Goal: Information Seeking & Learning: Learn about a topic

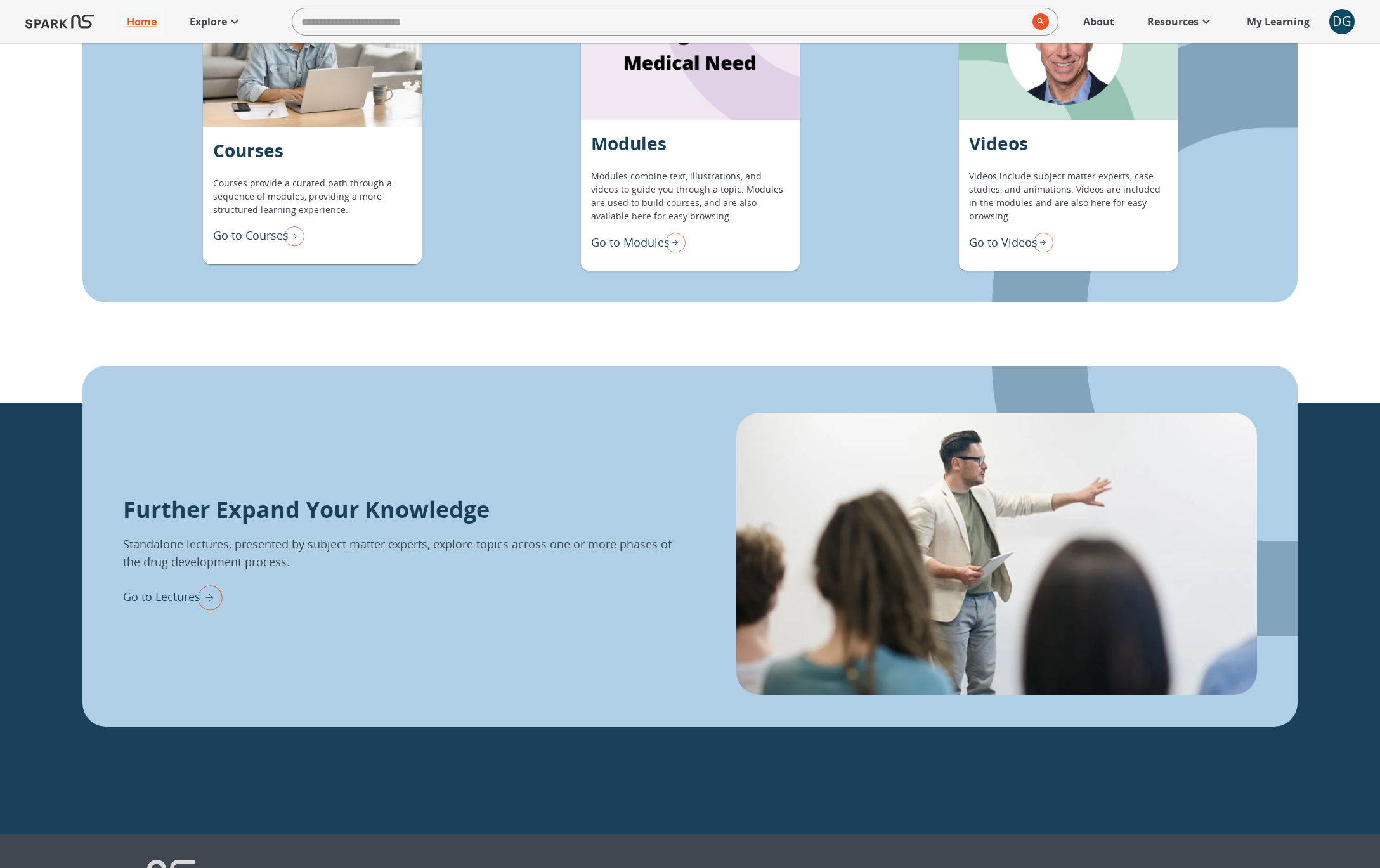
scroll to position [1316, 0]
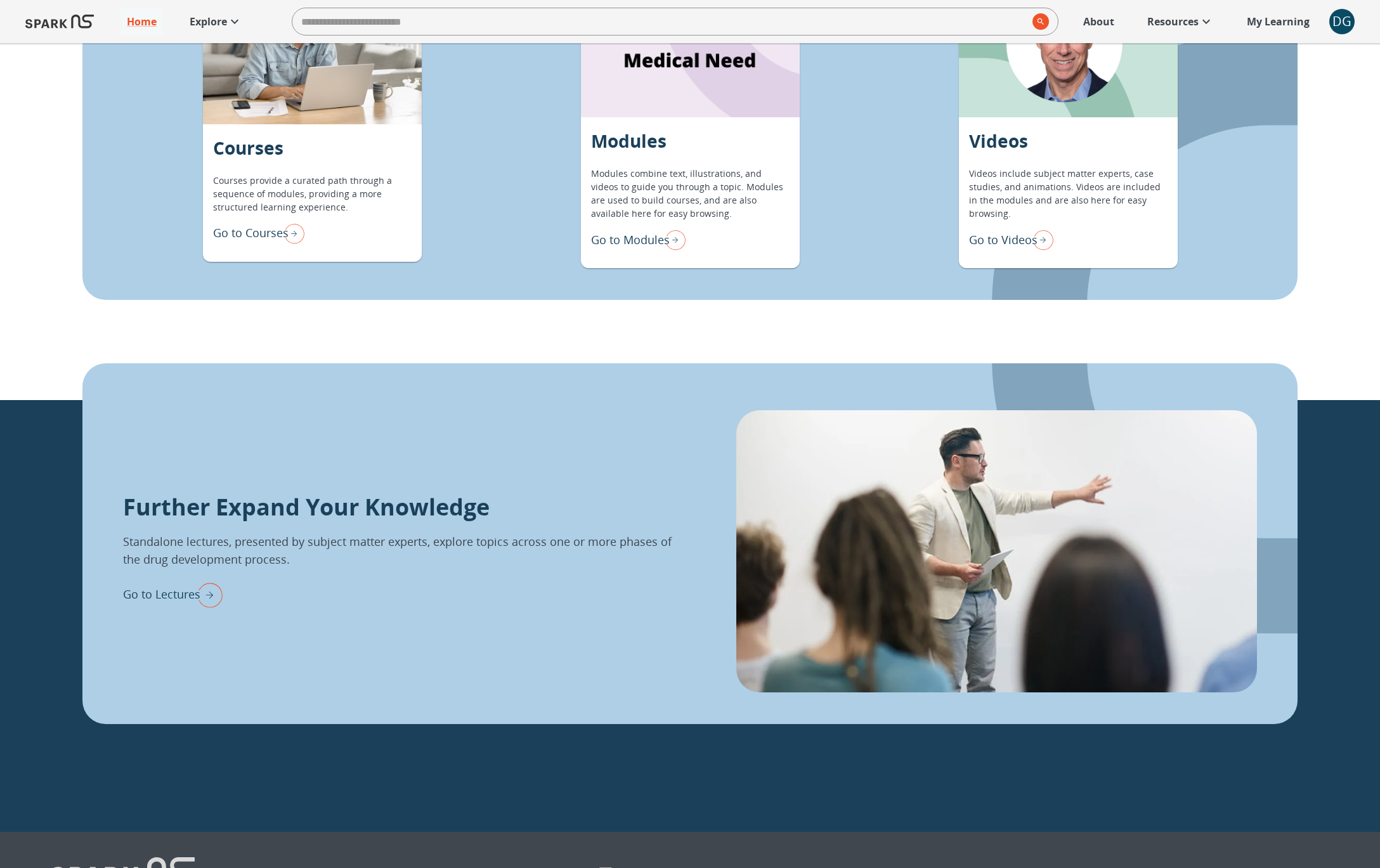
click at [611, 237] on p "Go to Modules" at bounding box center [630, 240] width 79 height 17
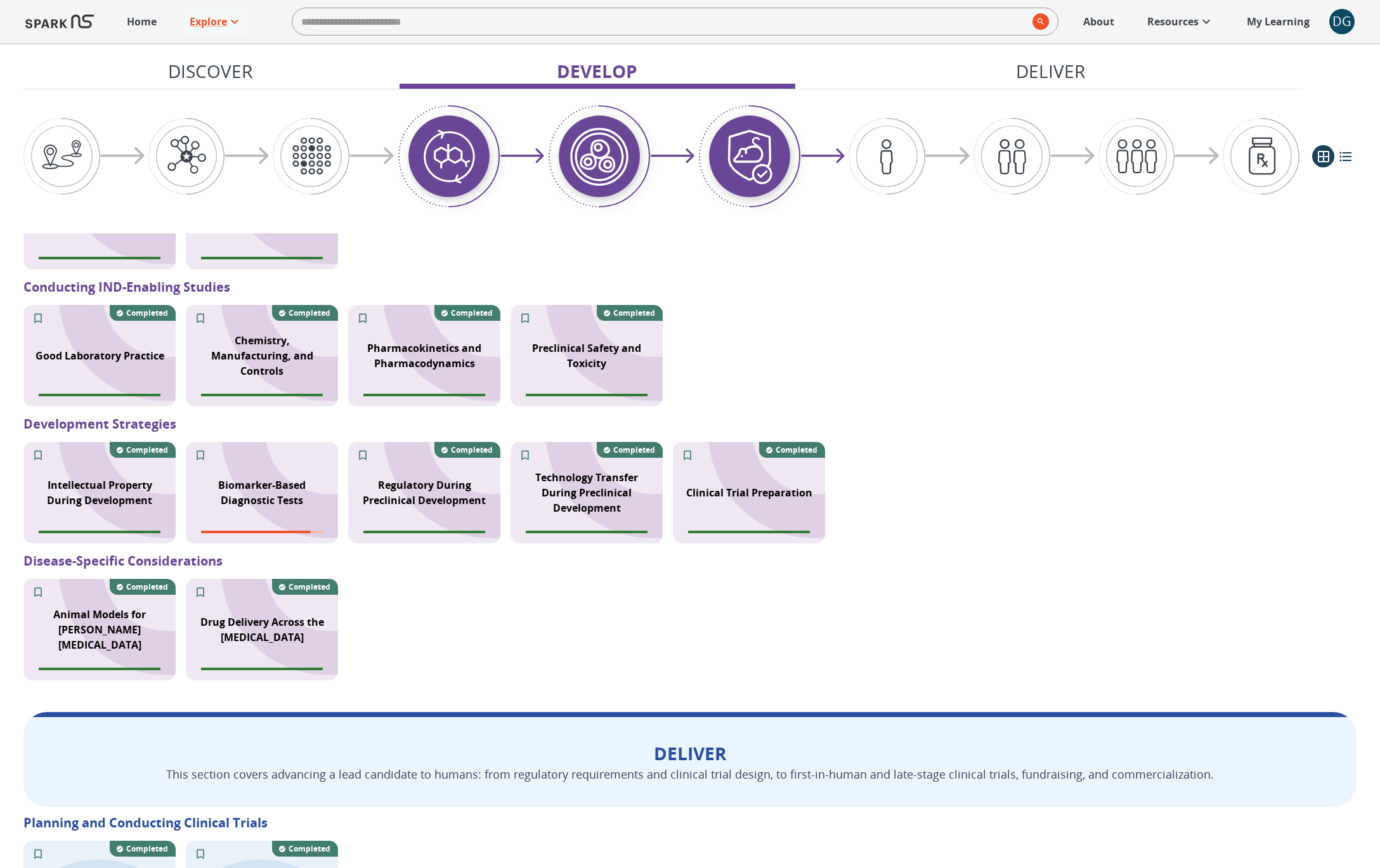
scroll to position [1389, 0]
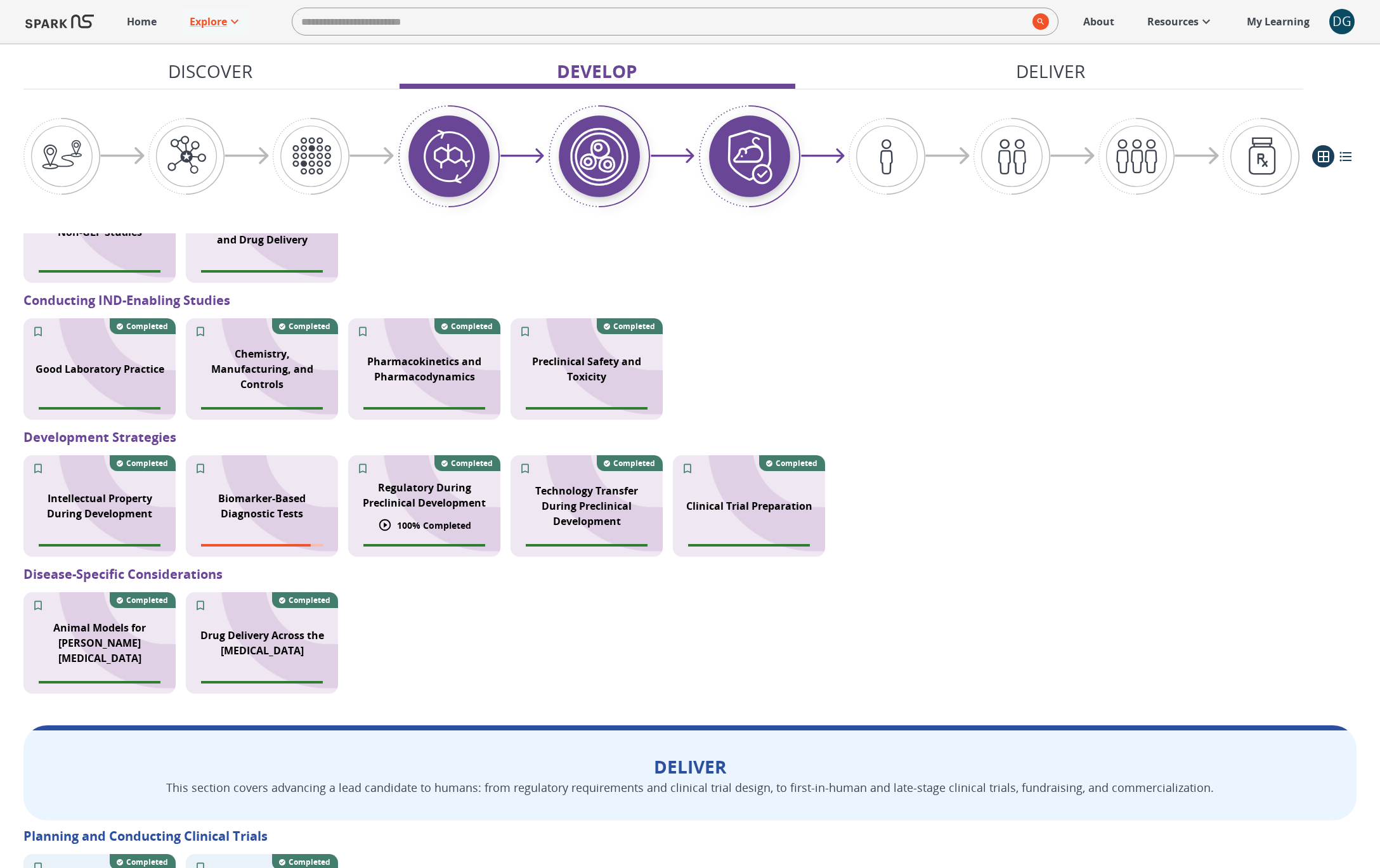
click at [421, 503] on p "Regulatory During Preclinical Development" at bounding box center [424, 495] width 137 height 31
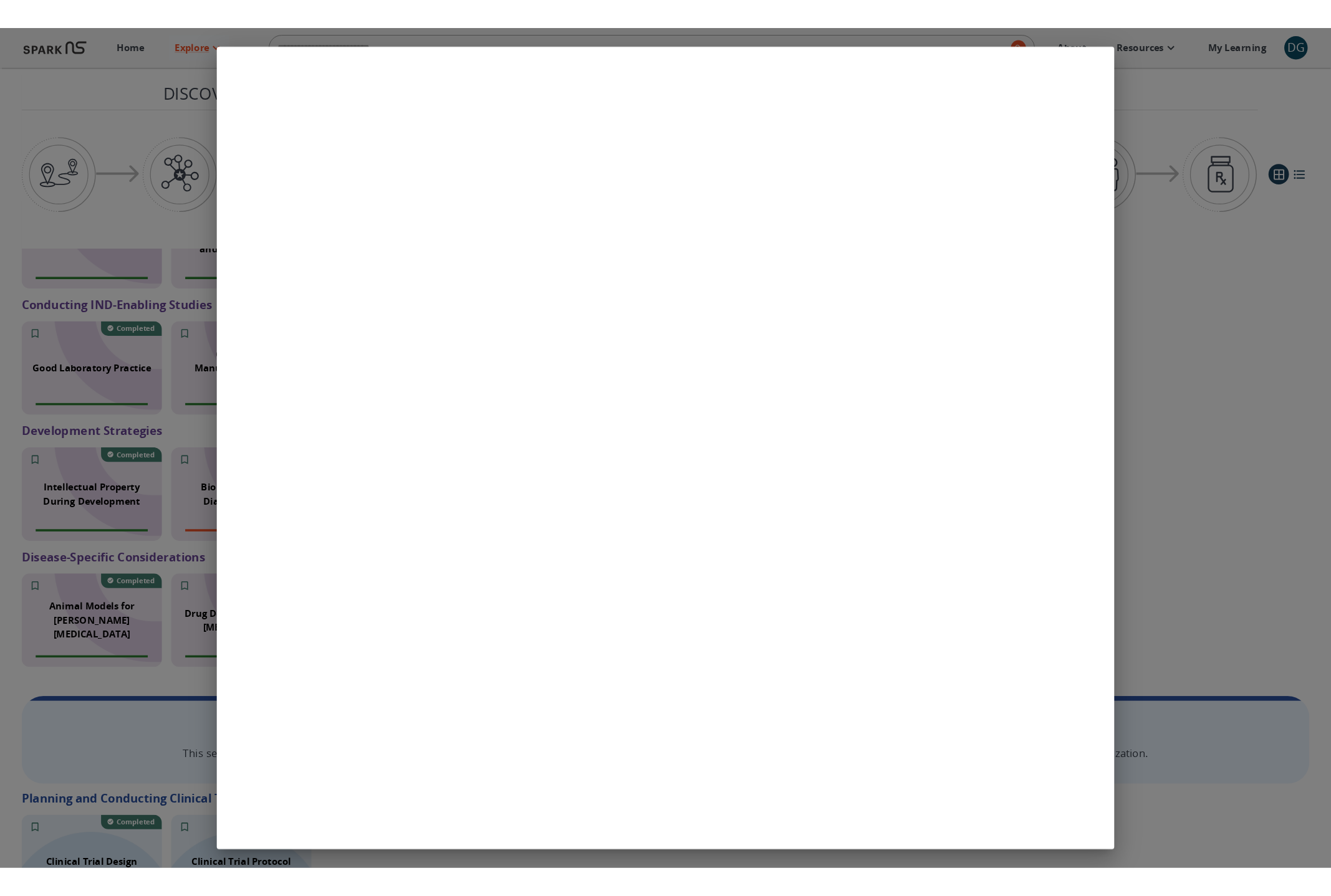
scroll to position [1363, 0]
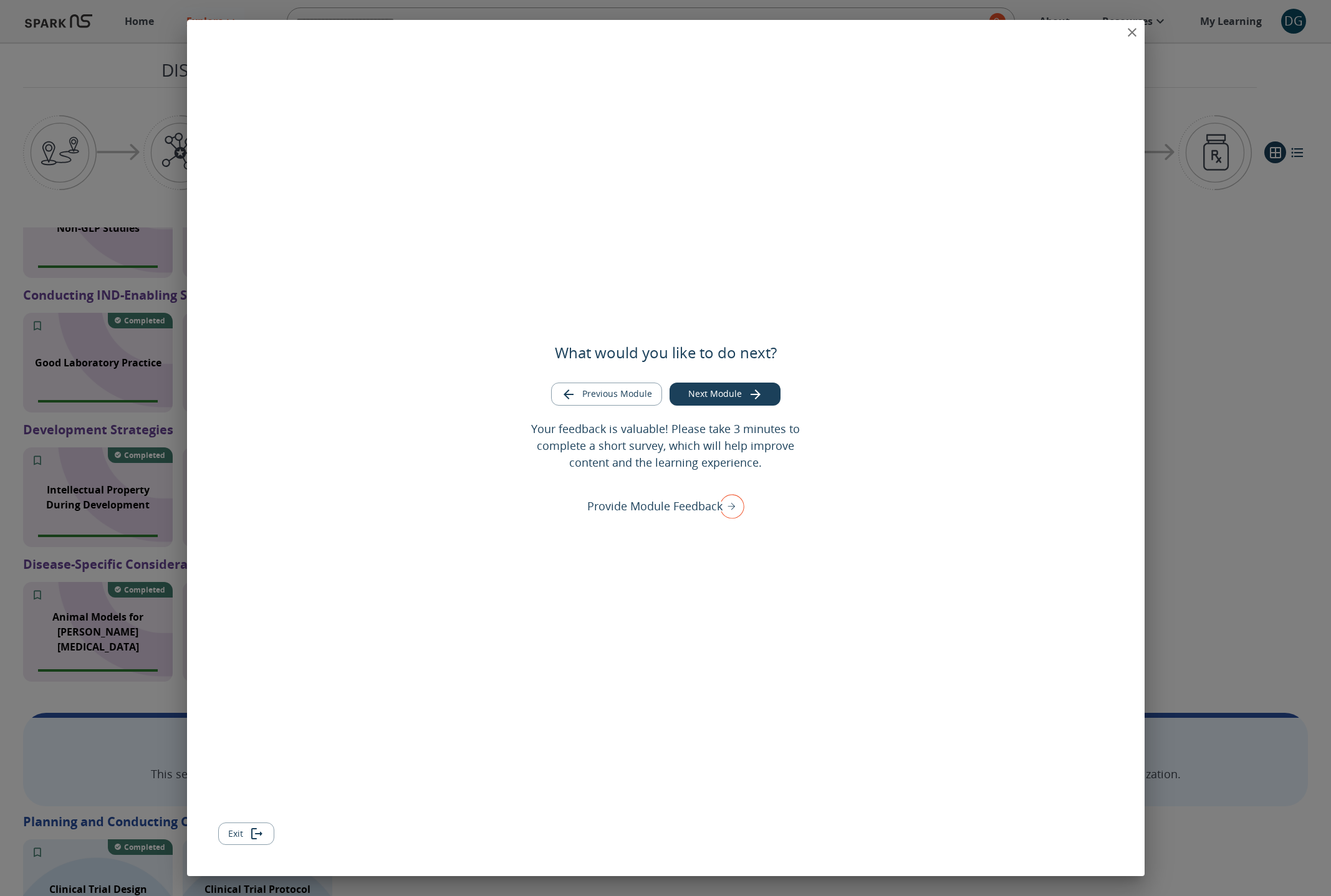
click at [1131, 32] on icon "close" at bounding box center [1132, 32] width 9 height 9
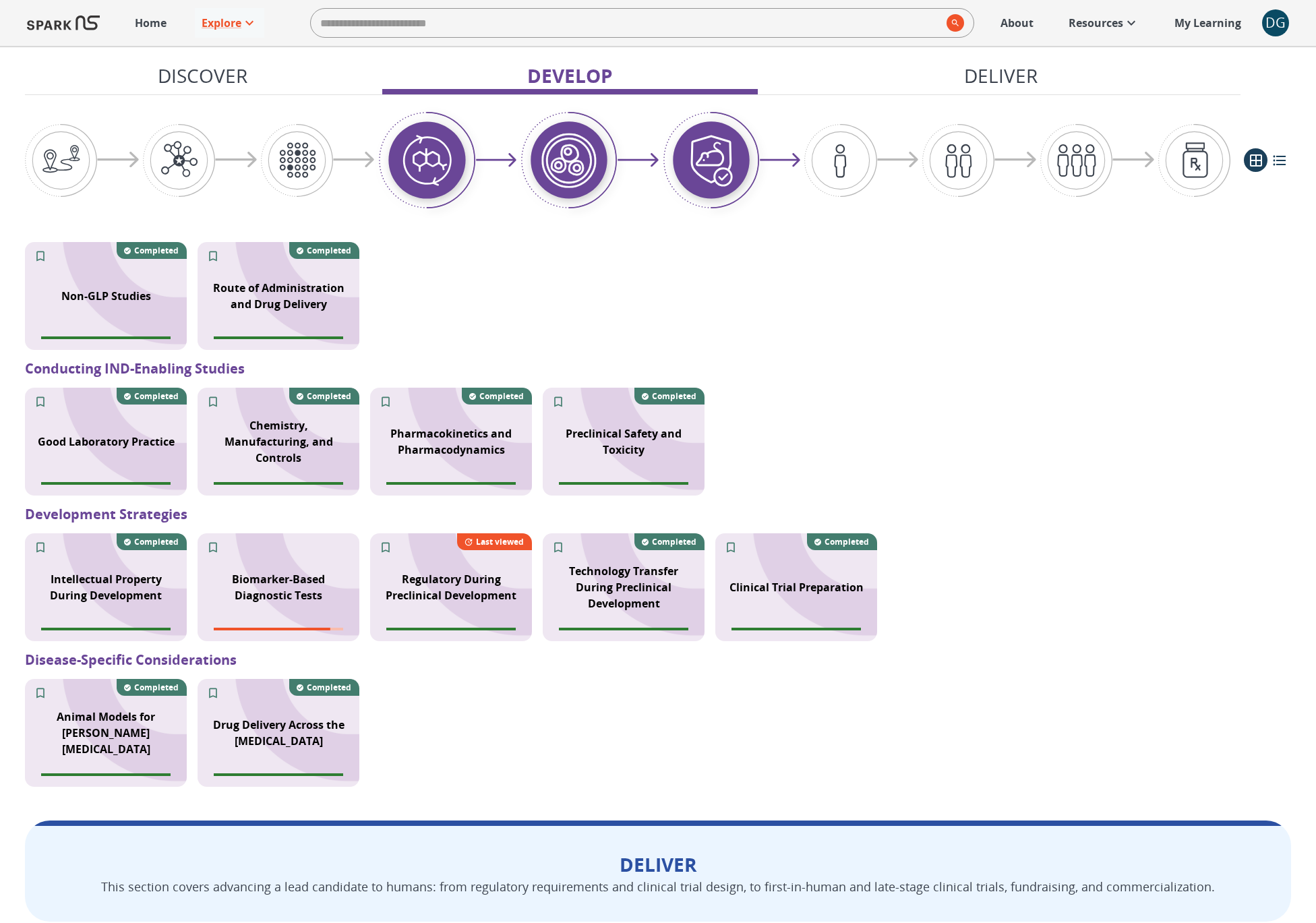
scroll to position [1417, 0]
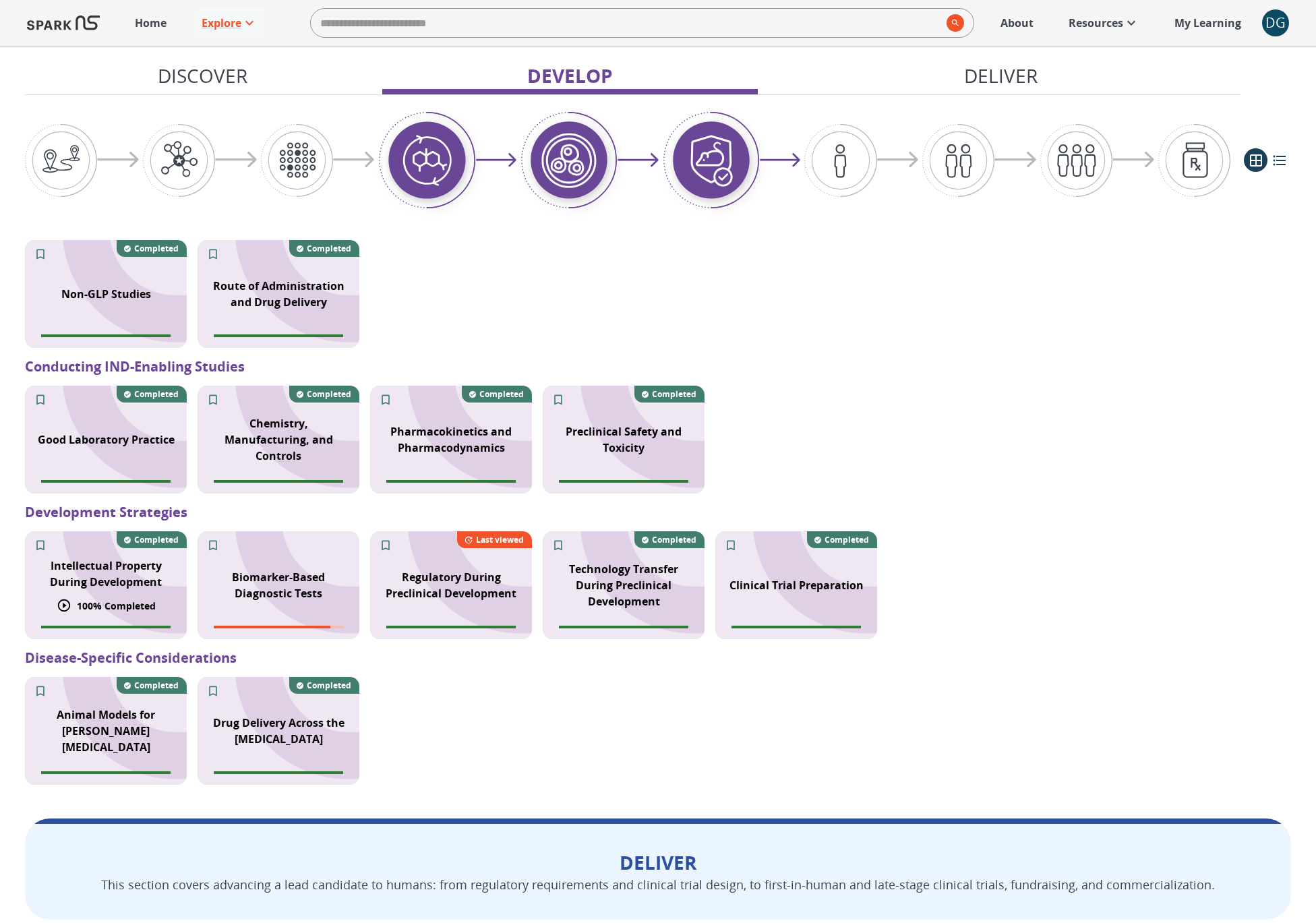
click at [141, 599] on p "100 % Completed" at bounding box center [116, 605] width 79 height 14
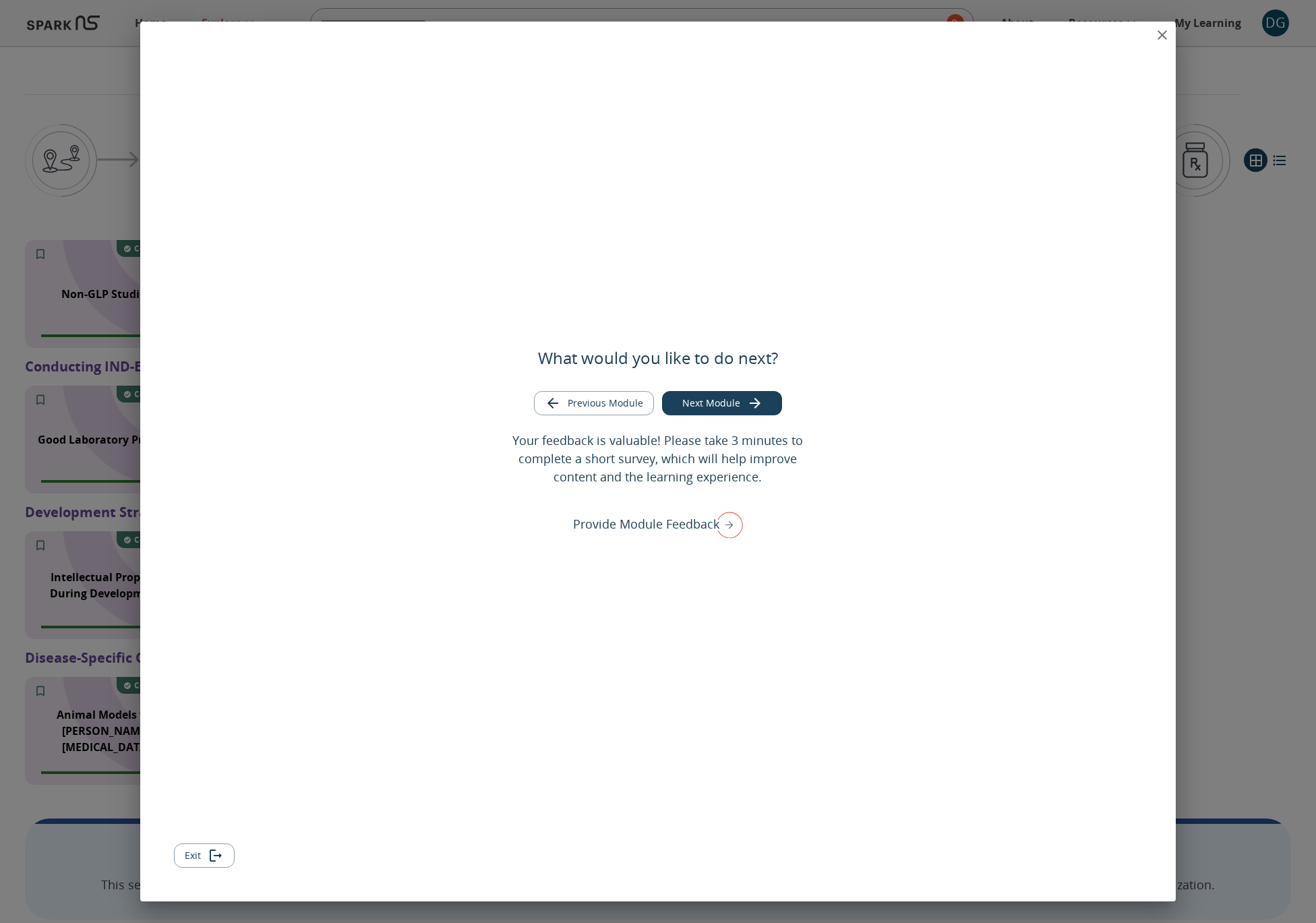
click at [1160, 34] on icon "close" at bounding box center [1163, 35] width 16 height 16
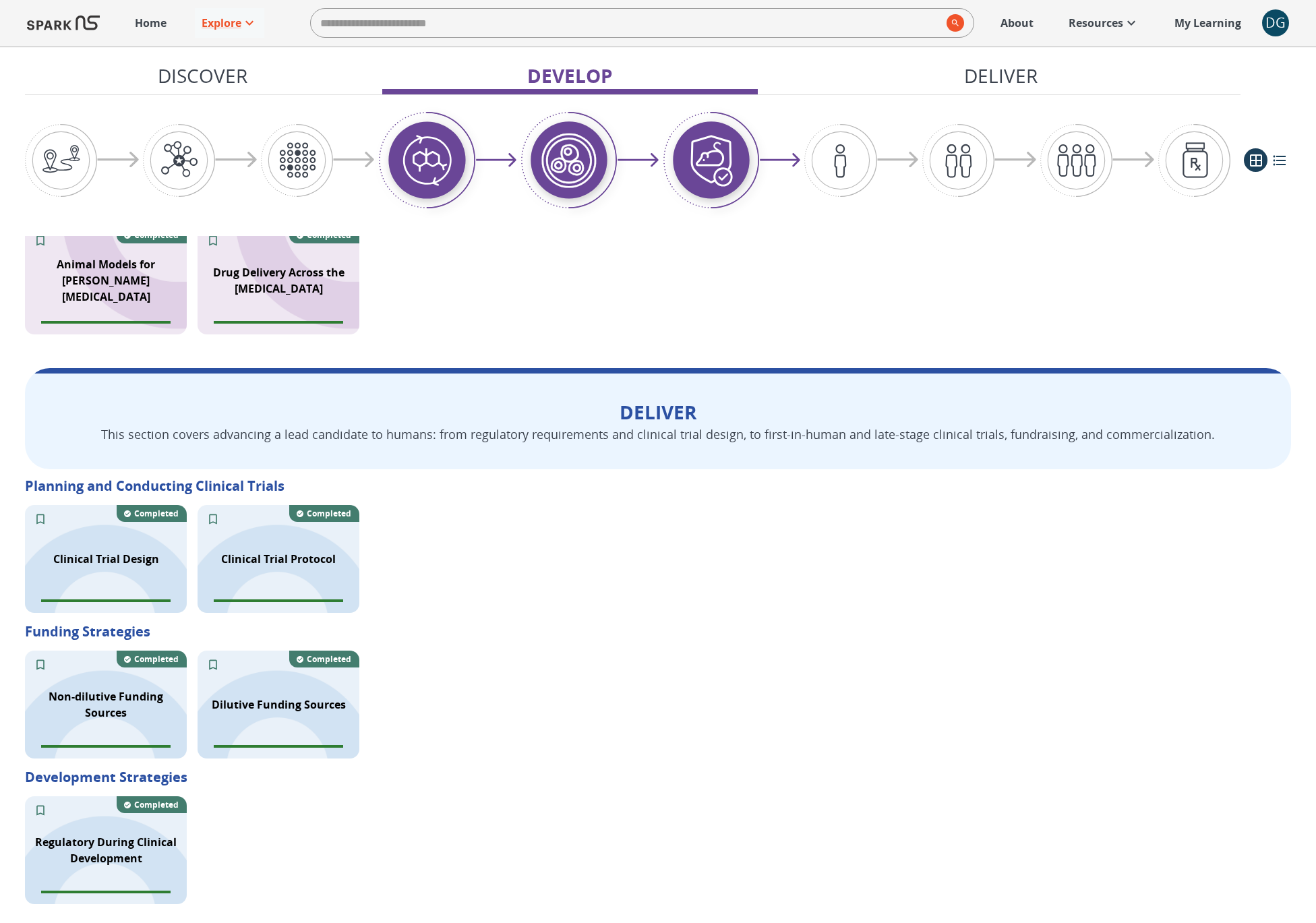
scroll to position [1870, 0]
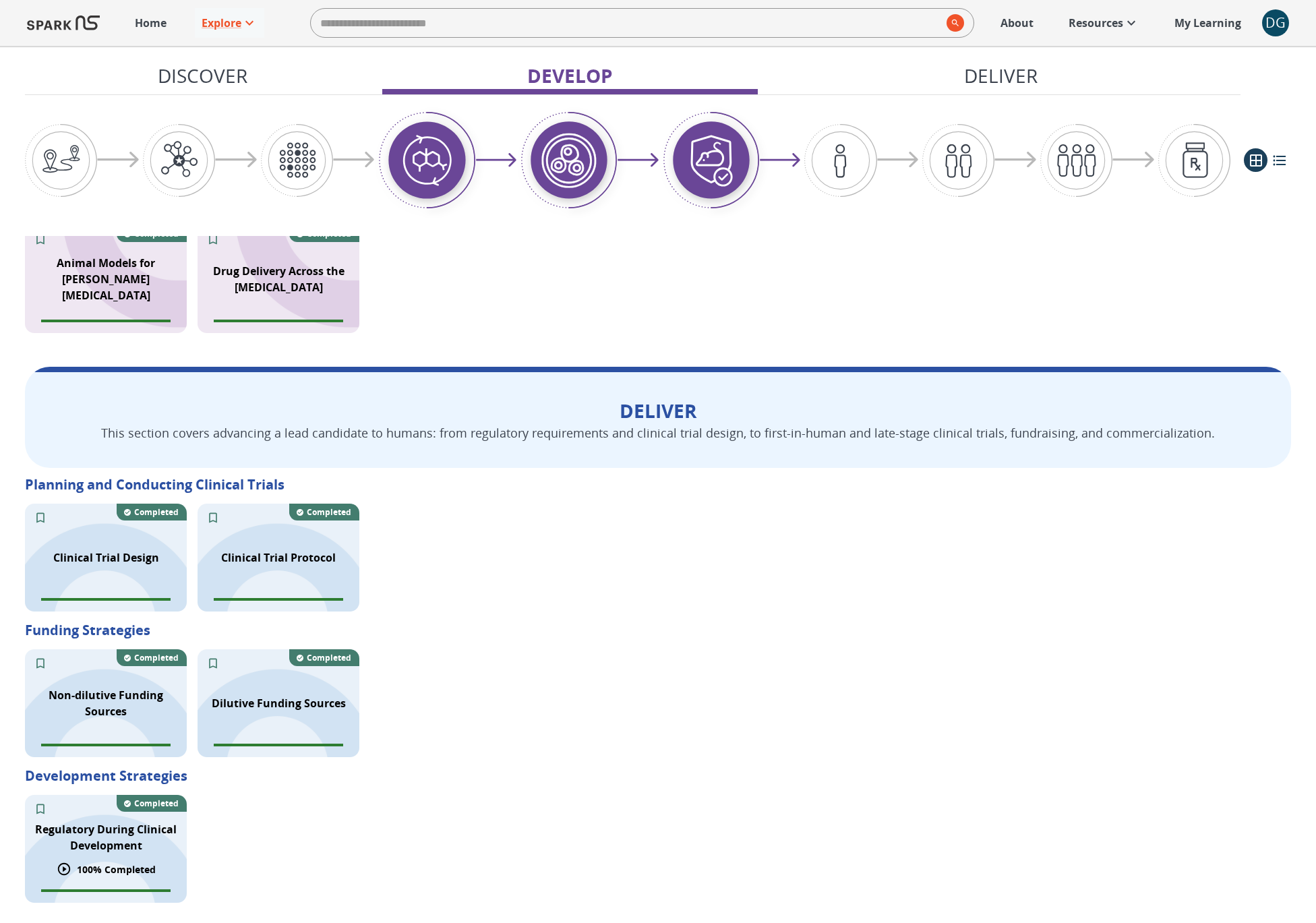
click at [106, 854] on div "Regulatory During Clinical Development" at bounding box center [106, 837] width 162 height 49
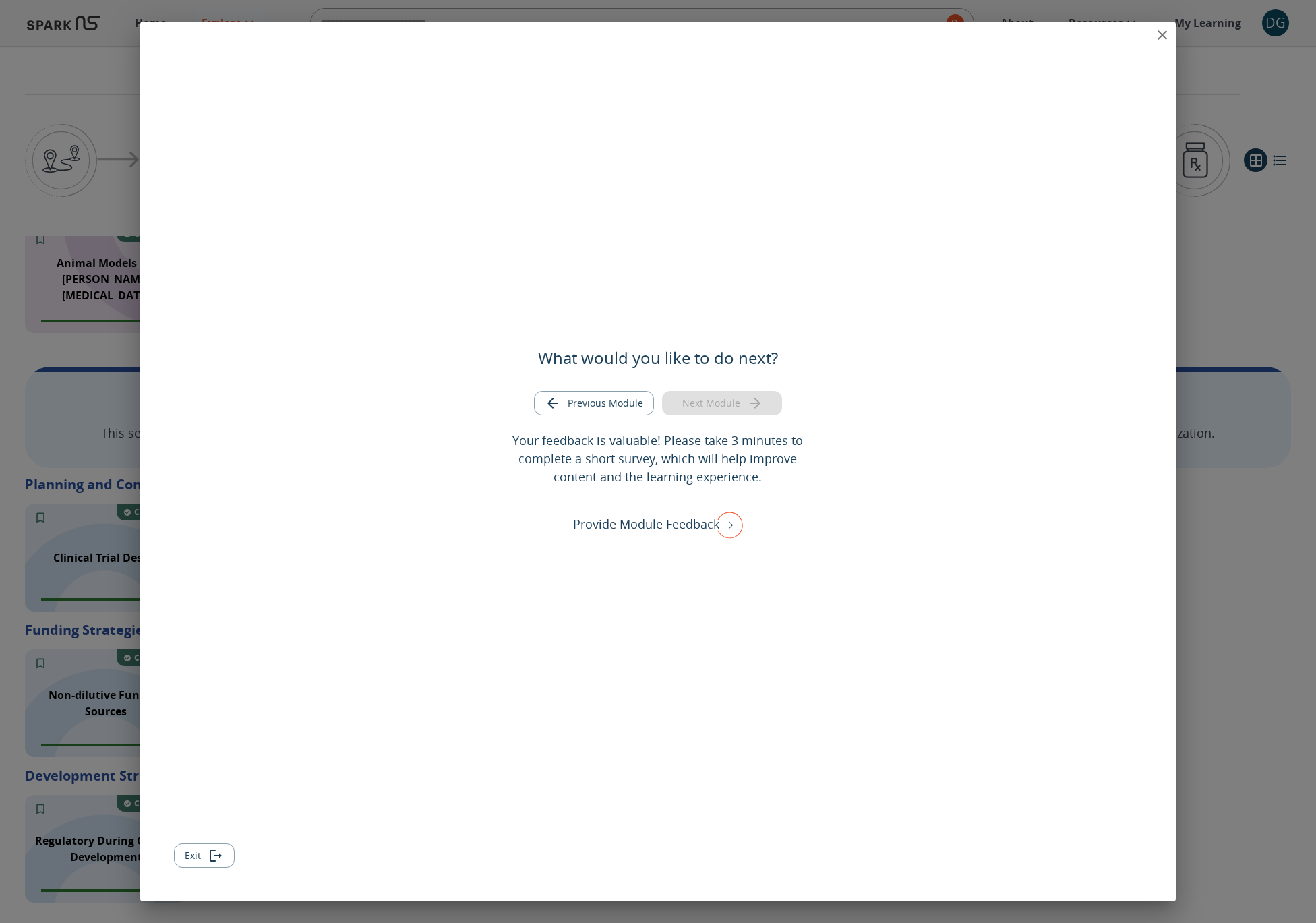
click at [1161, 37] on icon "close" at bounding box center [1163, 35] width 16 height 16
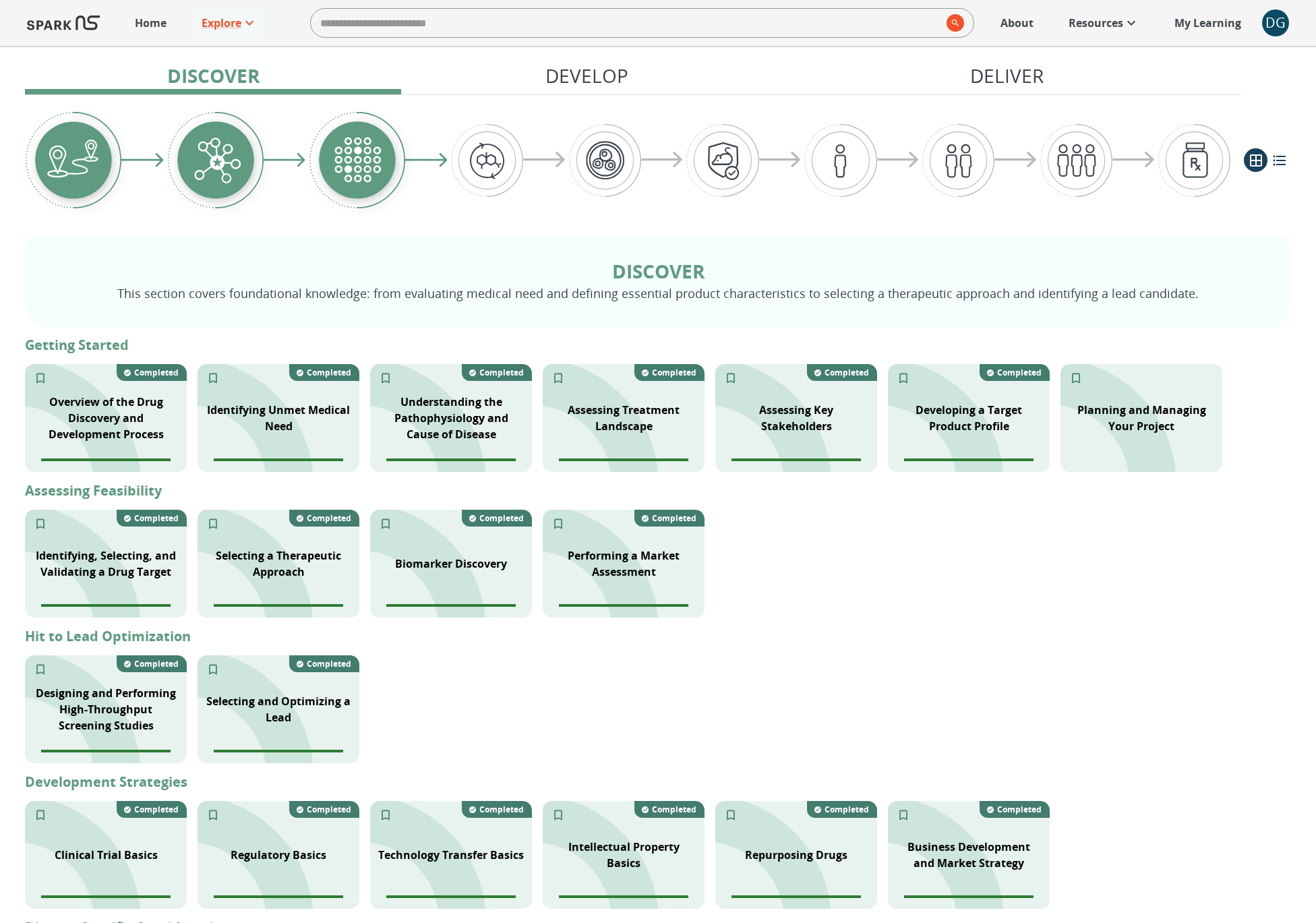
scroll to position [143, 0]
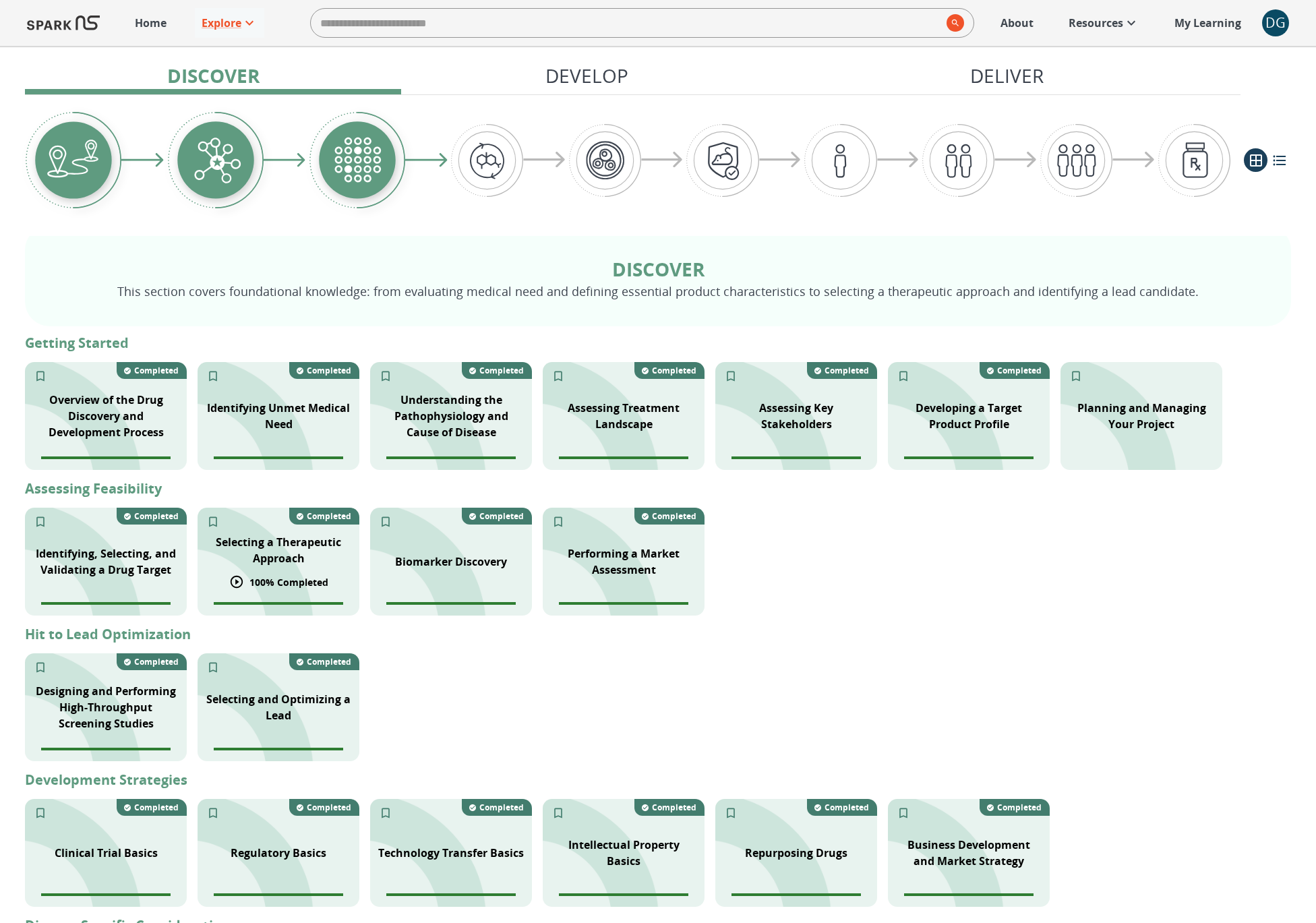
click at [270, 558] on p "Selecting a Therapeutic Approach" at bounding box center [278, 550] width 146 height 33
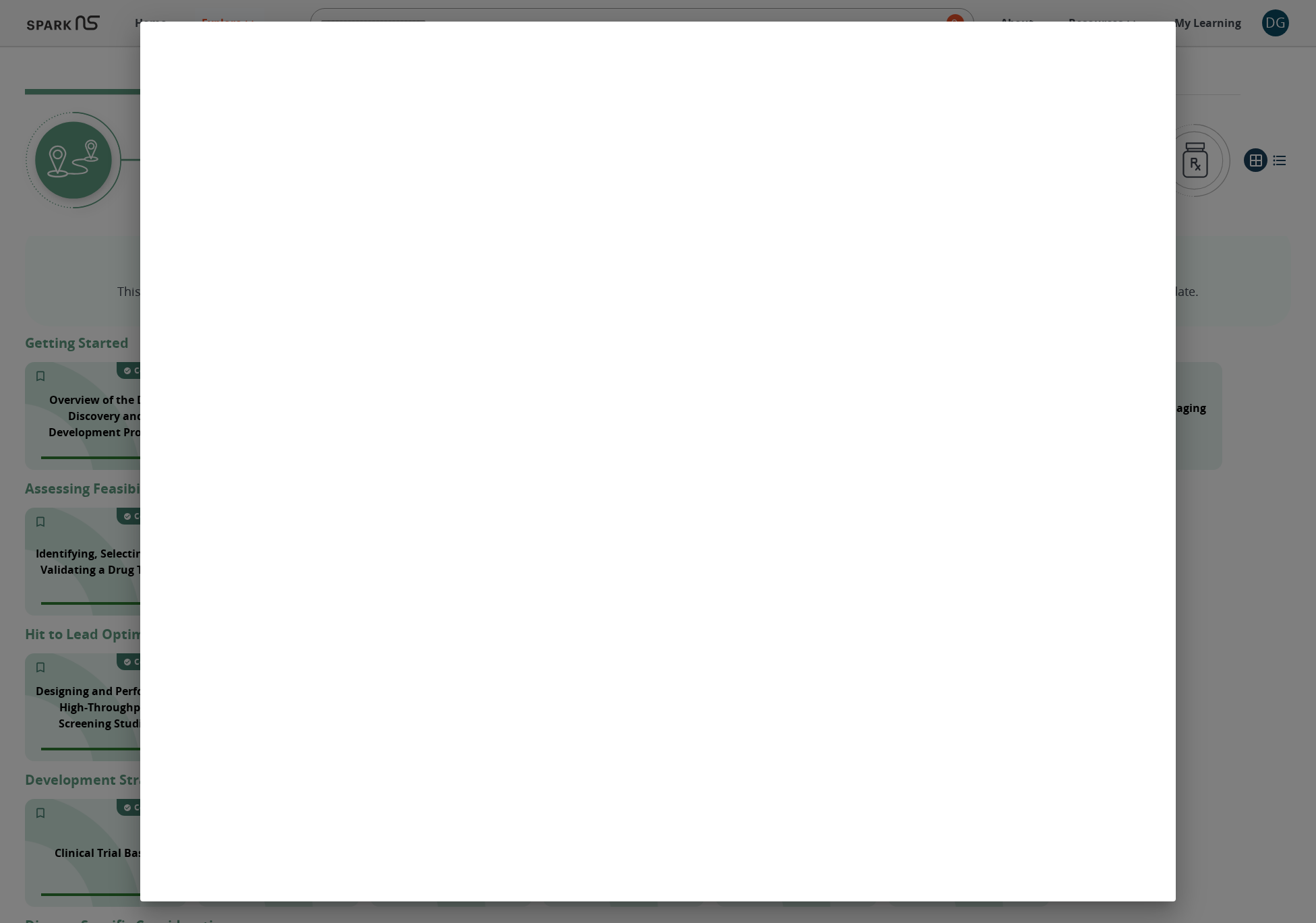
click at [119, 683] on div at bounding box center [658, 461] width 1316 height 923
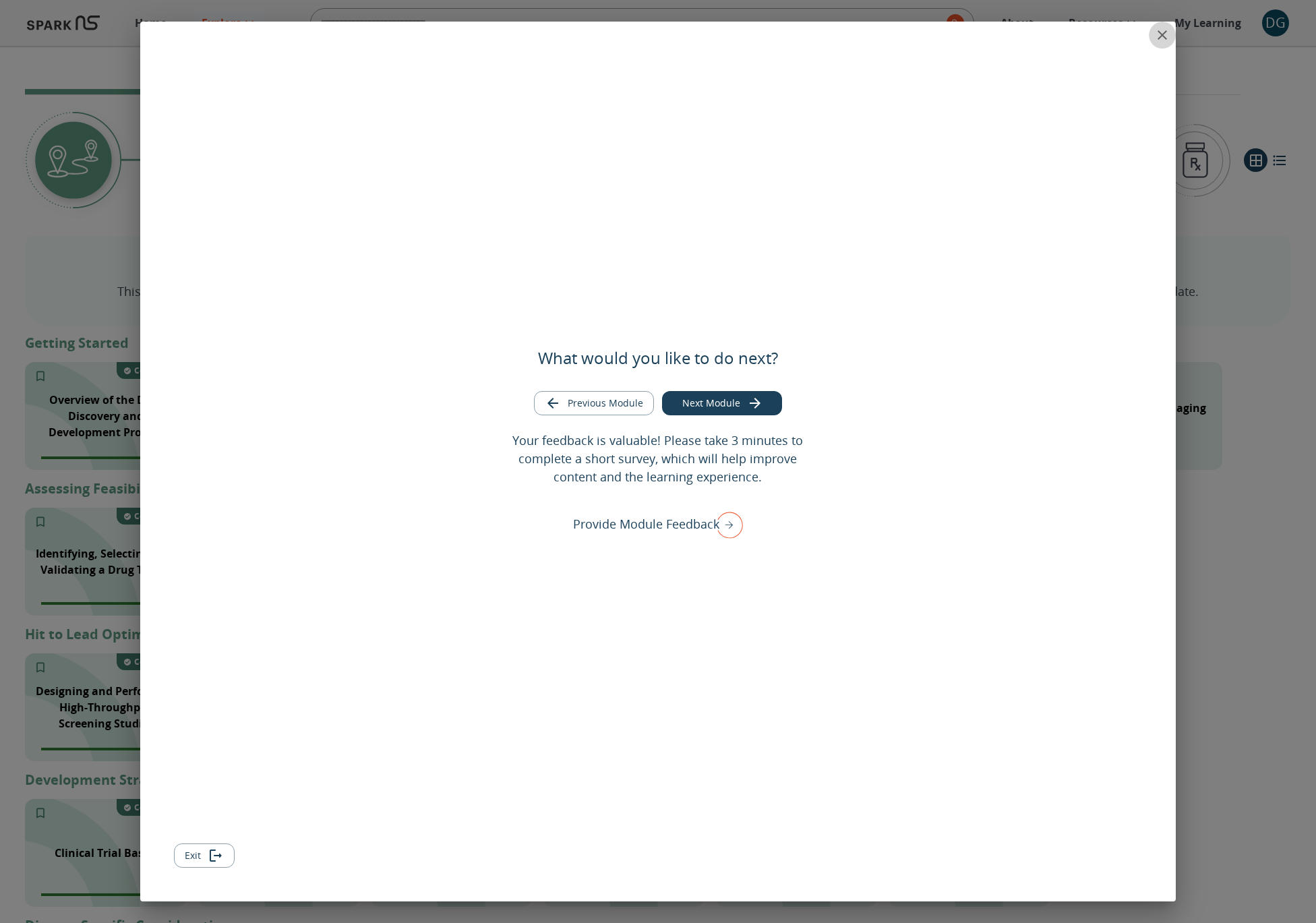
click at [1151, 36] on button "close" at bounding box center [1162, 34] width 27 height 27
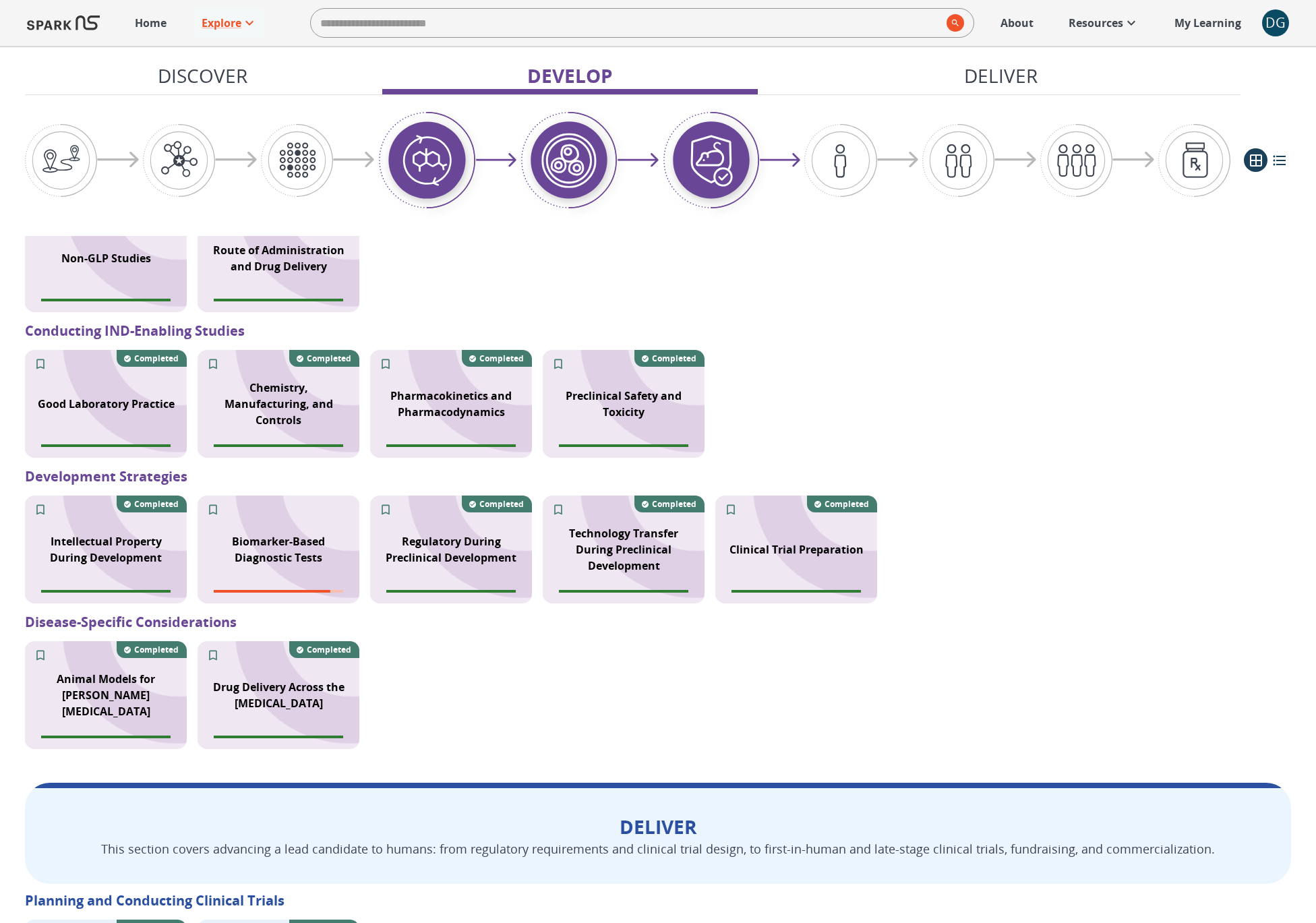
scroll to position [1292, 0]
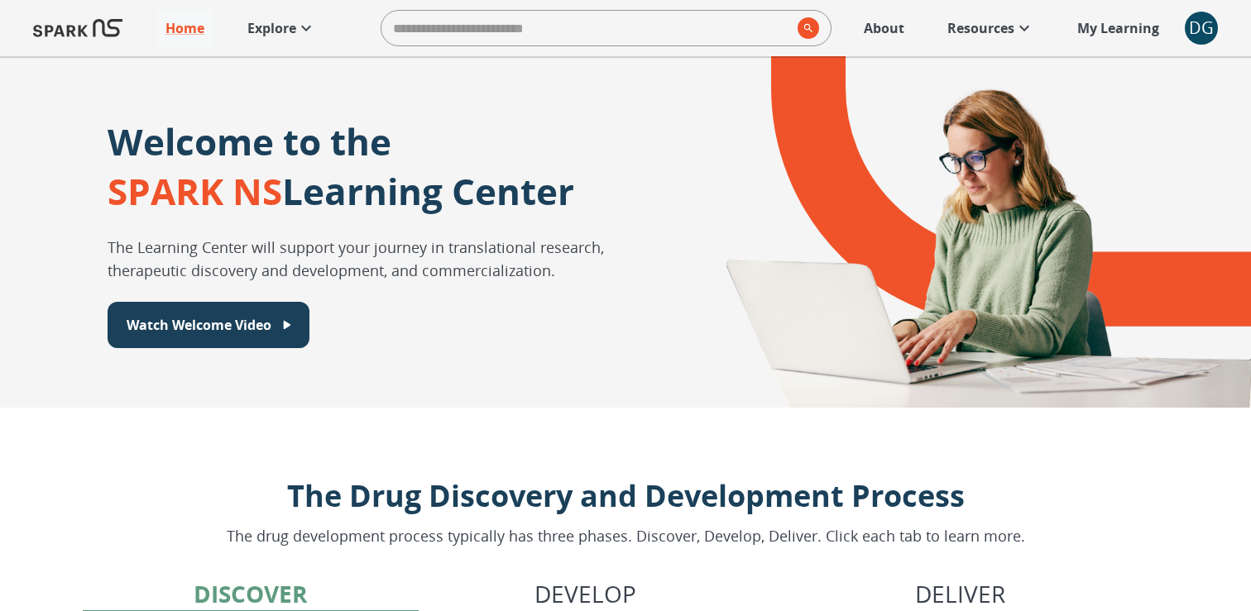
click at [309, 35] on icon at bounding box center [306, 28] width 20 height 20
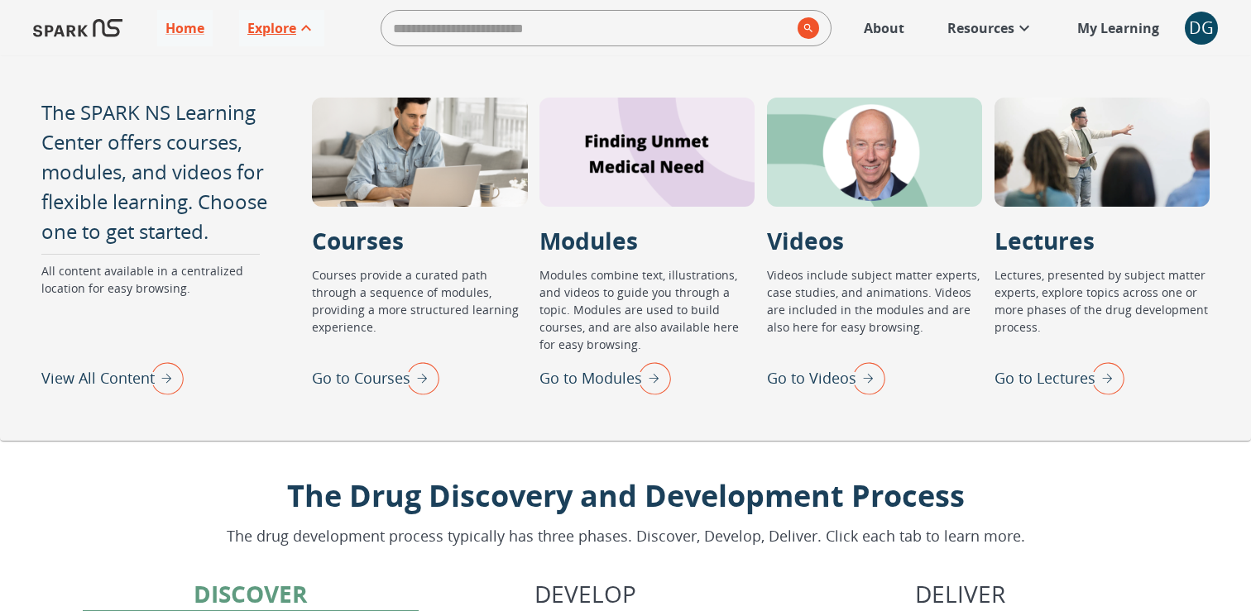
click at [1053, 375] on p "Go to Lectures" at bounding box center [1045, 378] width 101 height 22
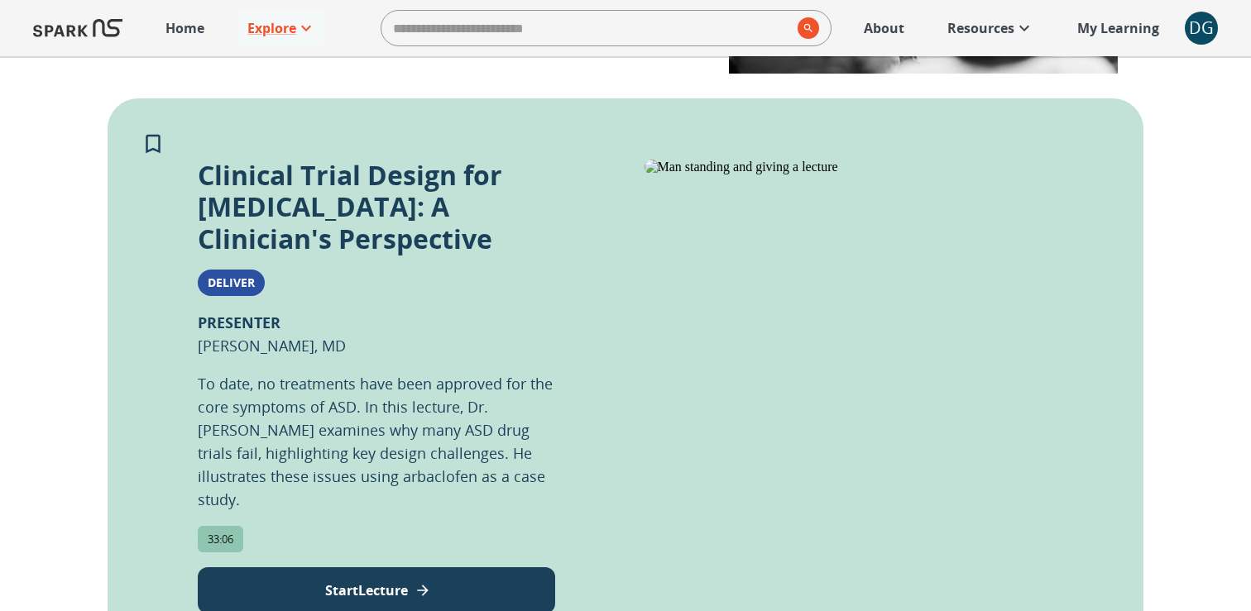
scroll to position [332, 0]
